Goal: Task Accomplishment & Management: Use online tool/utility

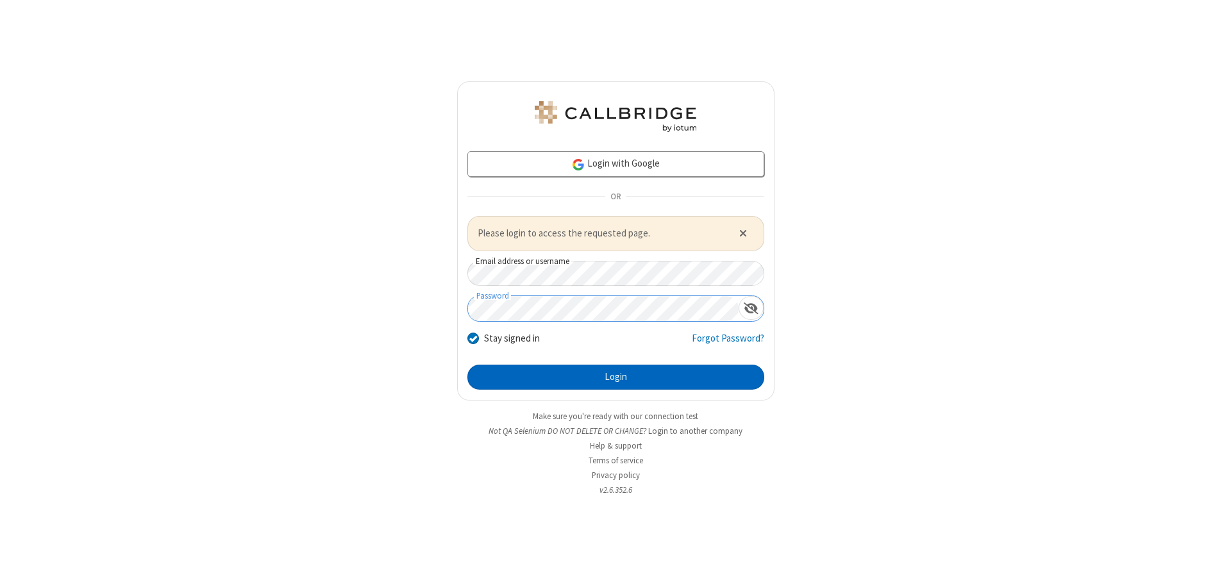
click at [615, 377] on button "Login" at bounding box center [615, 378] width 297 height 26
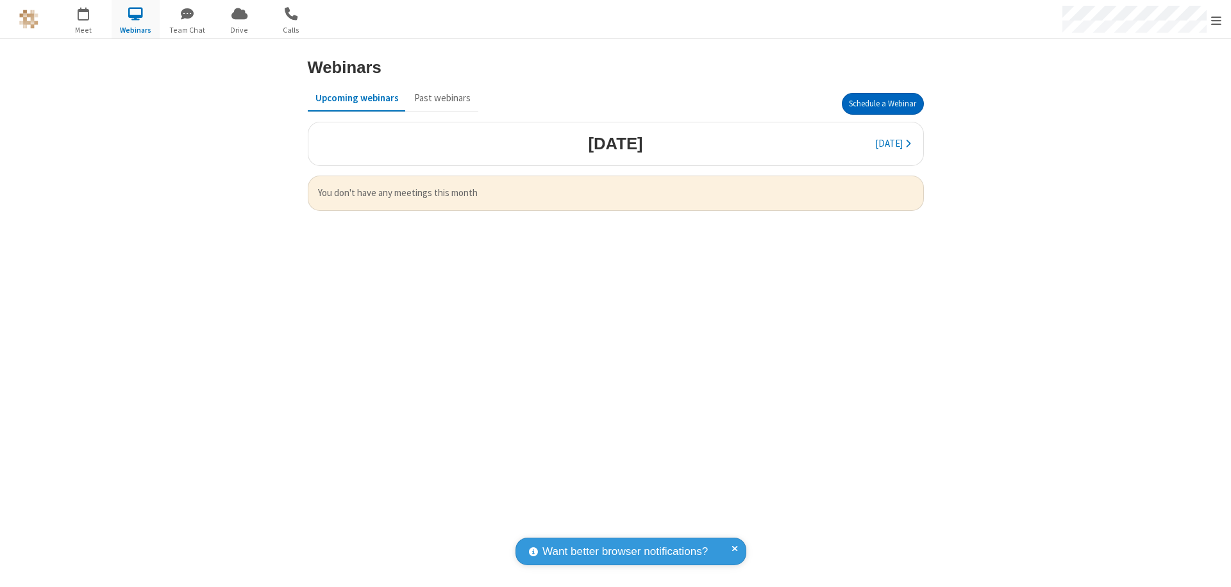
click at [882, 104] on button "Schedule a Webinar" at bounding box center [883, 104] width 82 height 22
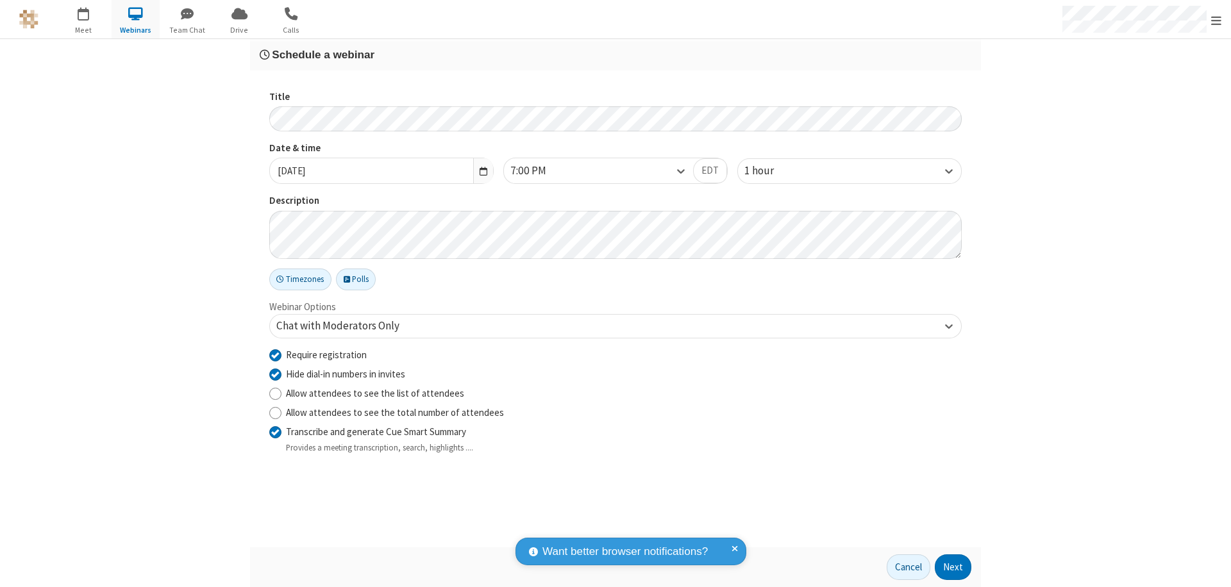
click at [275, 355] on input "Require registration" at bounding box center [275, 354] width 12 height 13
checkbox input "false"
click at [953, 567] on button "Next" at bounding box center [953, 568] width 37 height 26
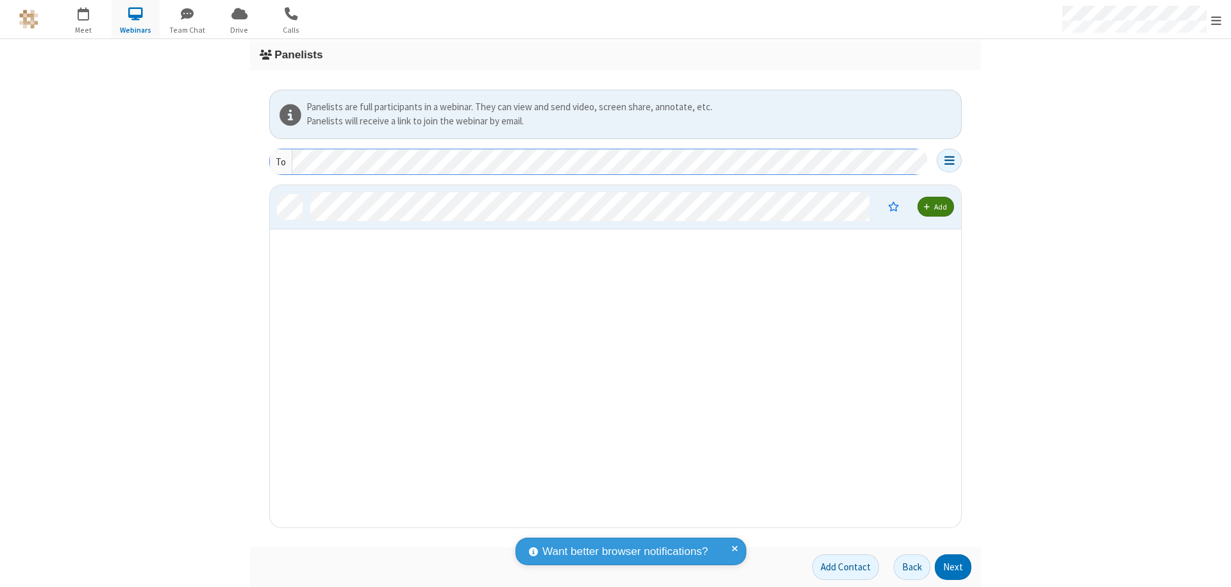
scroll to position [333, 681]
click at [953, 567] on button "Next" at bounding box center [953, 568] width 37 height 26
